Goal: Task Accomplishment & Management: Manage account settings

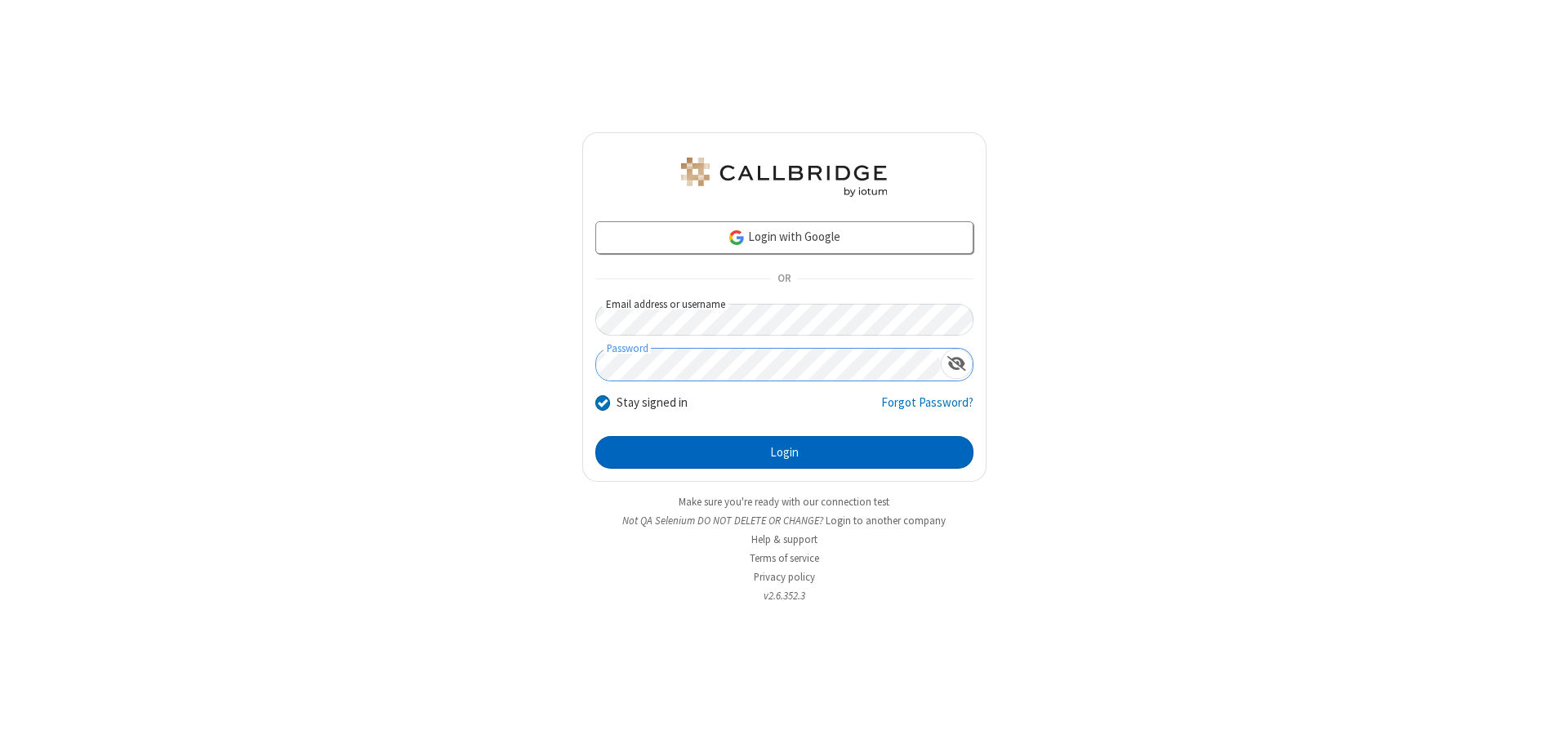
click at [784, 452] on button "Login" at bounding box center [784, 452] width 378 height 32
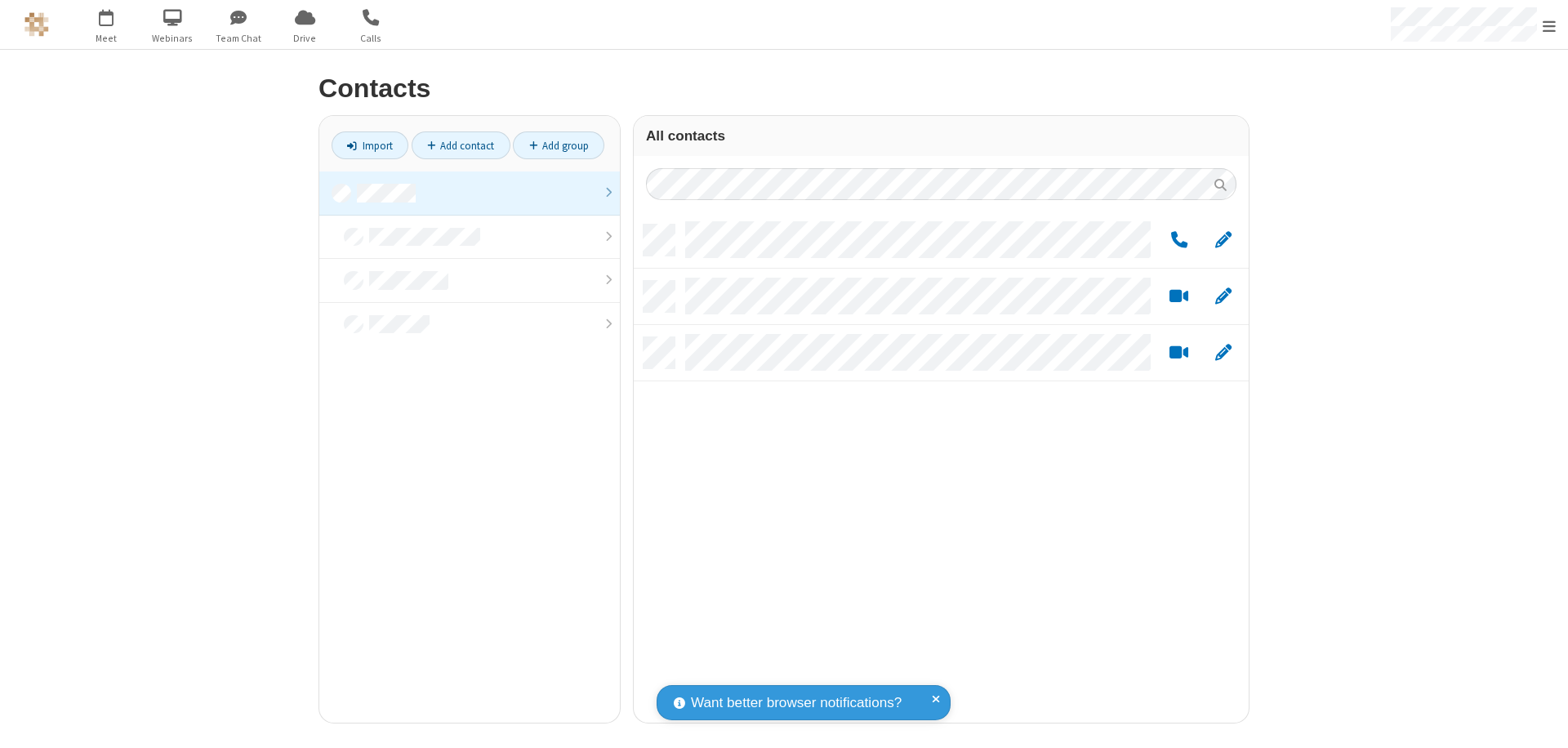
scroll to position [498, 603]
click at [470, 192] on link at bounding box center [469, 193] width 300 height 44
click at [559, 146] on link "Add group" at bounding box center [559, 145] width 92 height 28
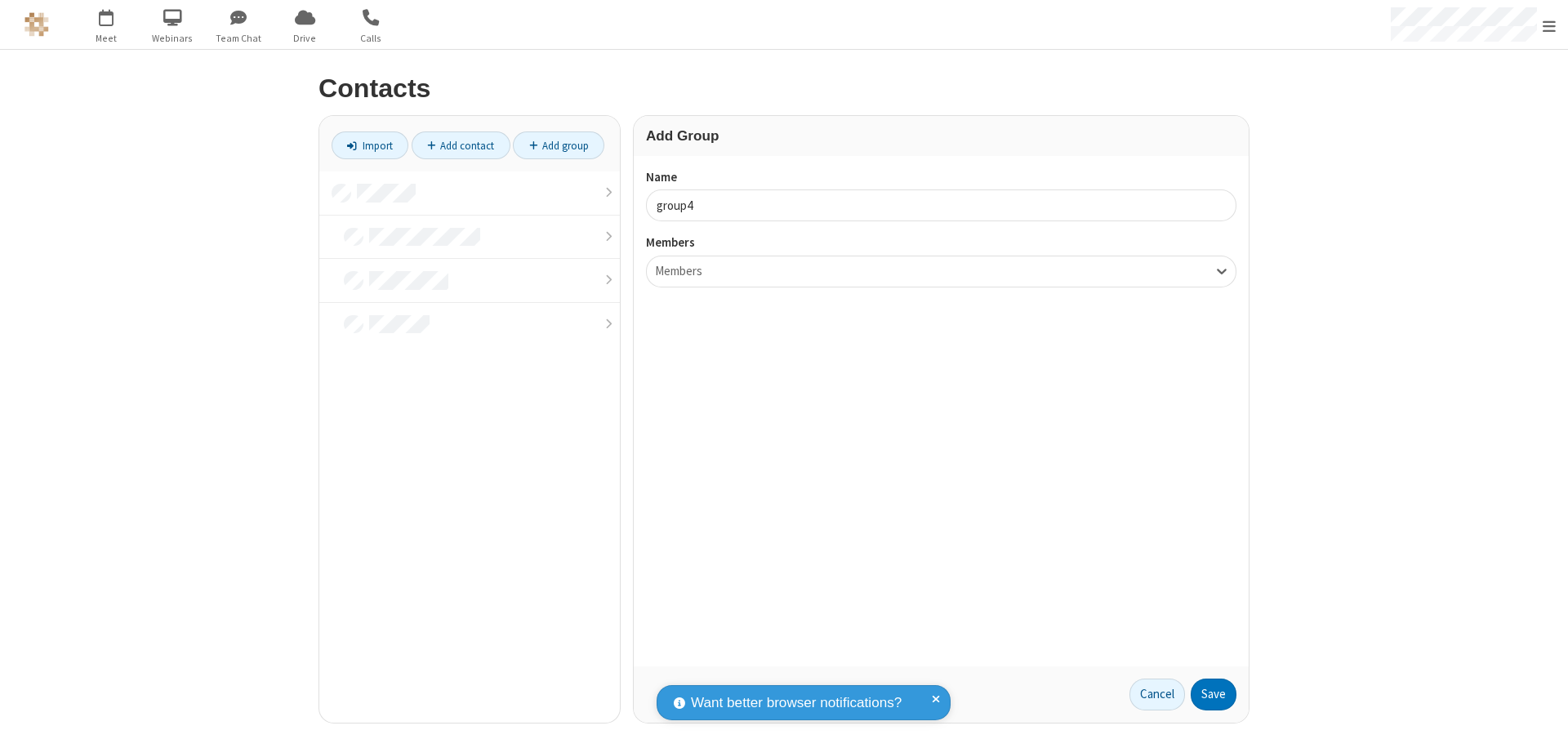
type input "group4"
type input "name20"
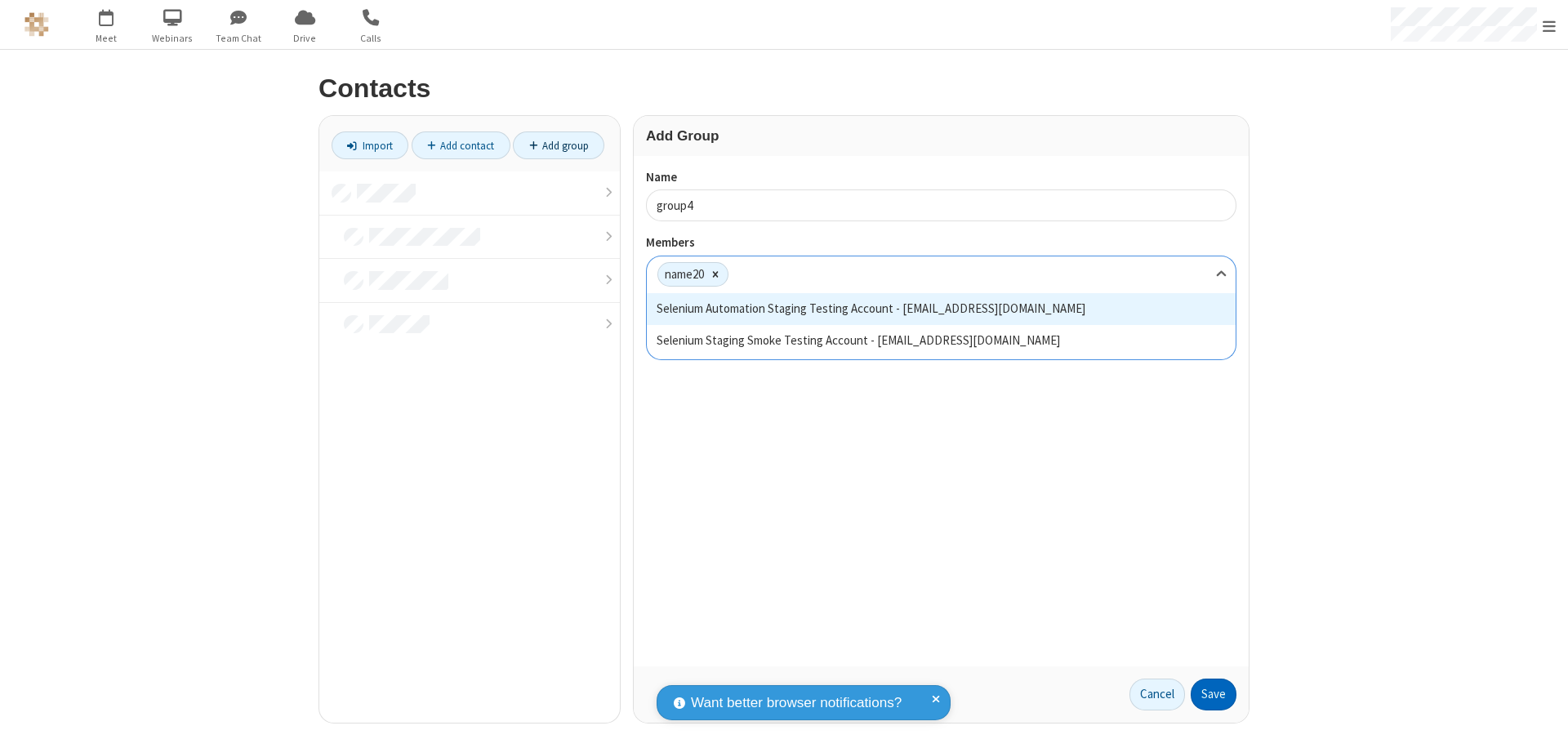
click at [1213, 694] on button "Save" at bounding box center [1213, 695] width 46 height 32
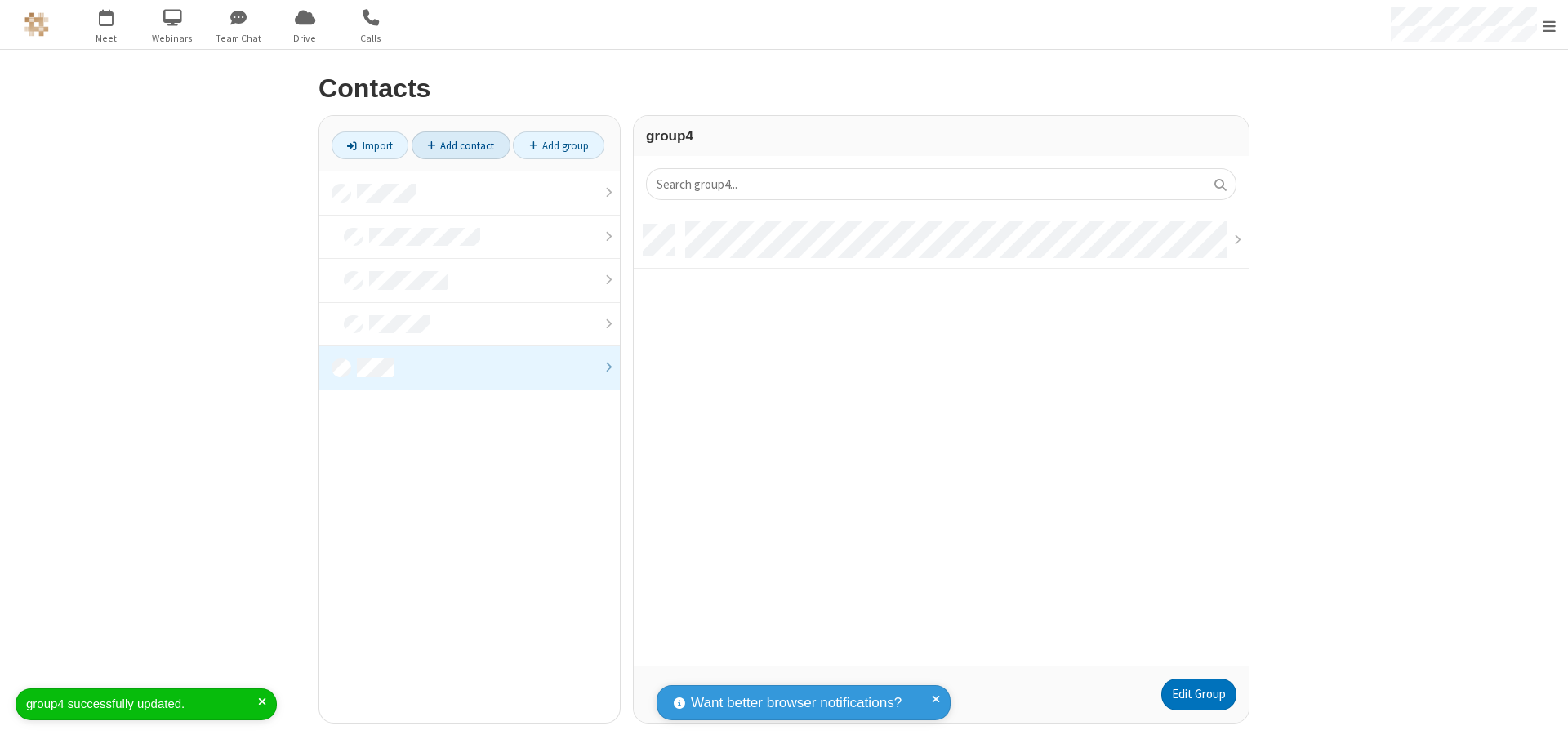
click at [461, 146] on link "Add contact" at bounding box center [461, 145] width 99 height 28
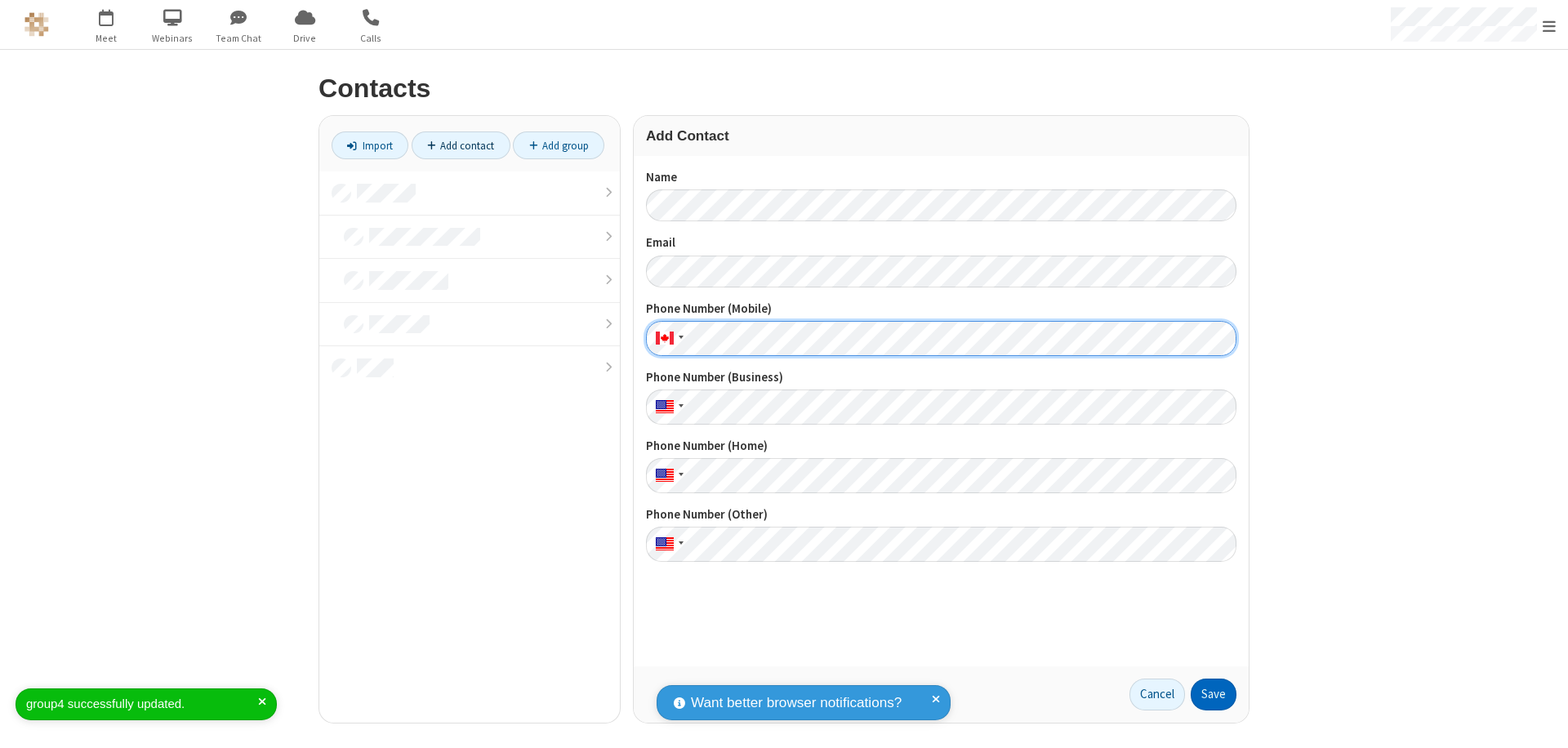
click at [1213, 694] on button "Save" at bounding box center [1213, 695] width 46 height 32
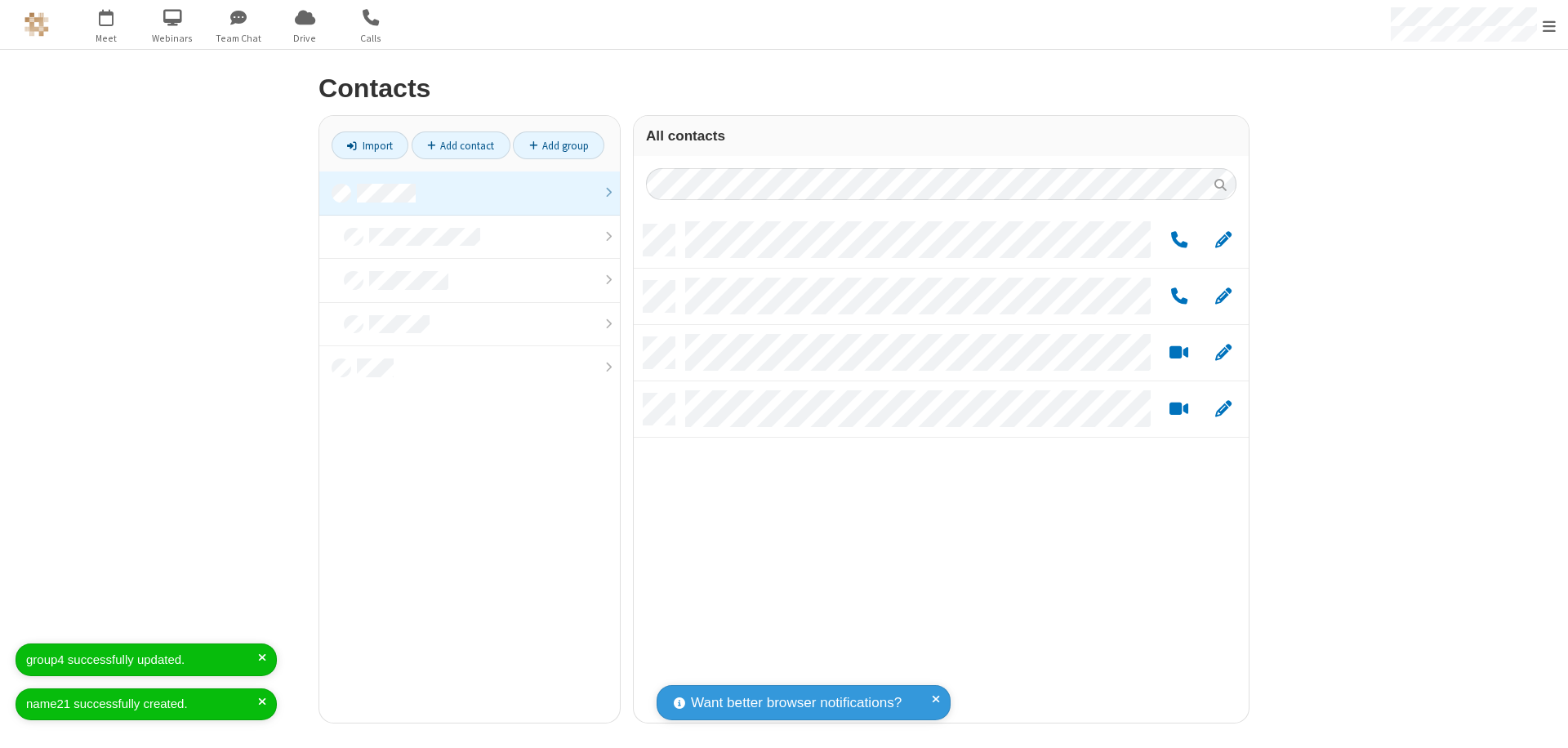
scroll to position [498, 603]
